Goal: Find specific page/section: Find specific page/section

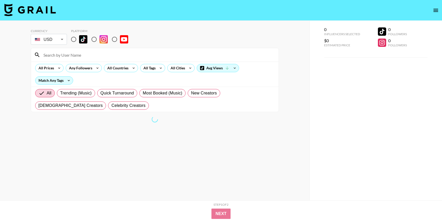
click at [73, 40] on input "radio" at bounding box center [73, 39] width 11 height 11
radio input "true"
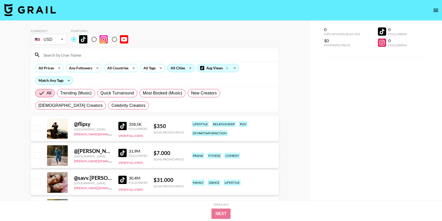
click at [176, 70] on div "All Cities" at bounding box center [176, 68] width 19 height 8
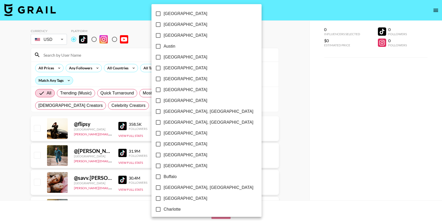
click at [114, 68] on div at bounding box center [221, 110] width 442 height 221
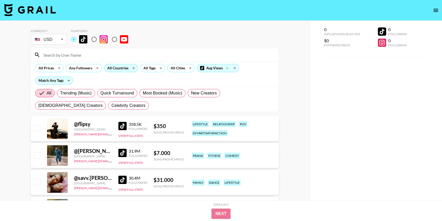
click at [127, 66] on div "All Countries" at bounding box center [116, 68] width 25 height 8
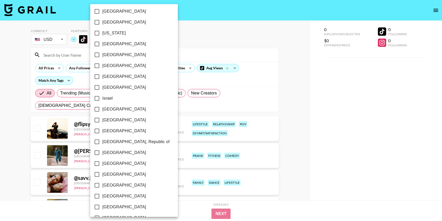
scroll to position [162, 0]
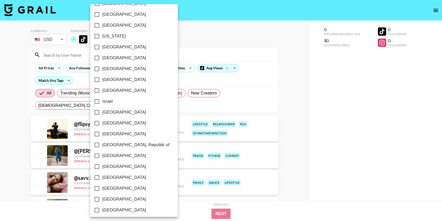
click at [200, 25] on div at bounding box center [221, 110] width 442 height 221
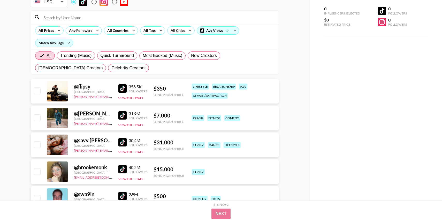
scroll to position [30, 0]
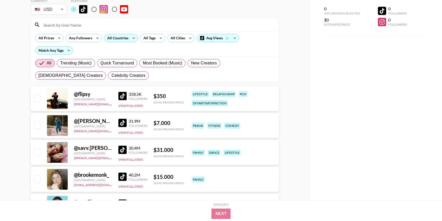
click at [128, 40] on div "All Countries" at bounding box center [121, 38] width 34 height 8
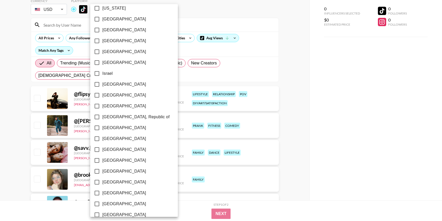
scroll to position [191, 0]
